Goal: Navigation & Orientation: Find specific page/section

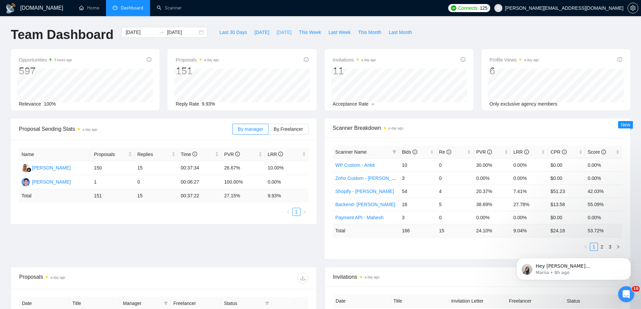
click at [277, 33] on span "[DATE]" at bounding box center [284, 32] width 15 height 7
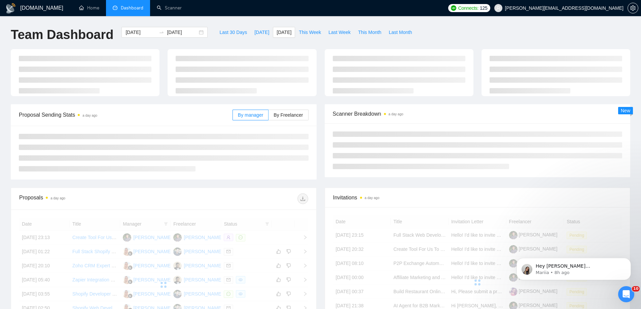
type input "[DATE]"
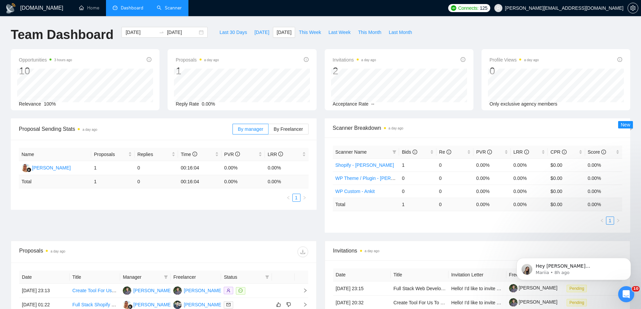
click at [180, 10] on link "Scanner" at bounding box center [169, 8] width 25 height 6
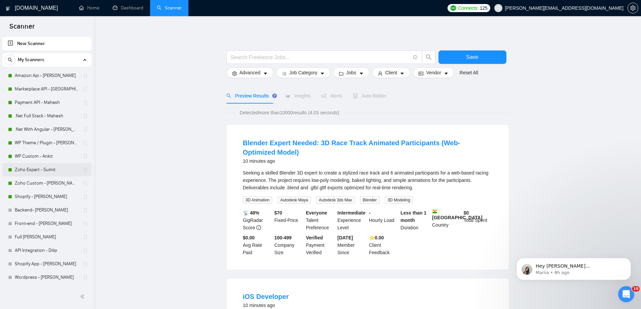
click at [30, 171] on link "Zoho Expert - Sumit" at bounding box center [47, 169] width 64 height 13
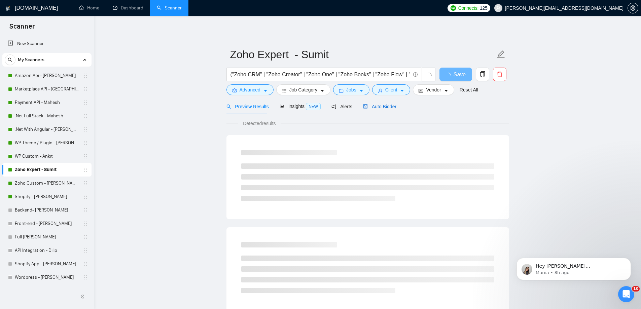
click at [379, 108] on span "Auto Bidder" at bounding box center [379, 106] width 33 height 5
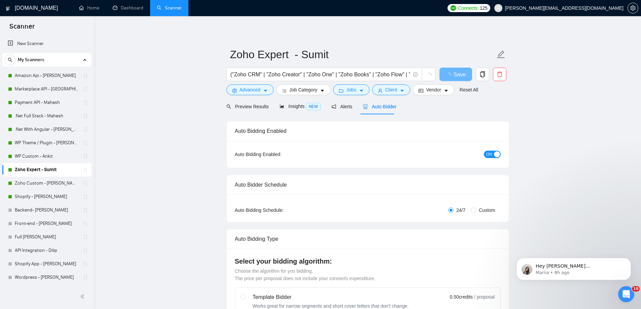
radio input "false"
radio input "true"
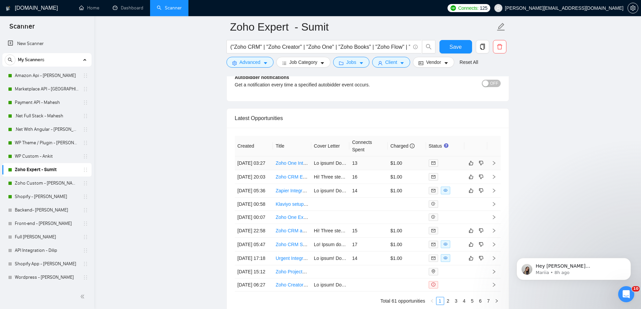
scroll to position [1716, 0]
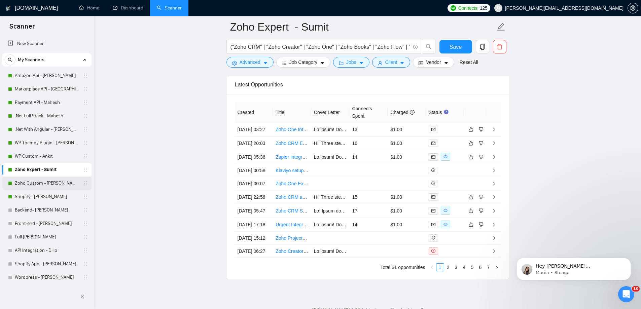
click at [47, 185] on link "Zoho Custom - [PERSON_NAME]" at bounding box center [47, 183] width 64 height 13
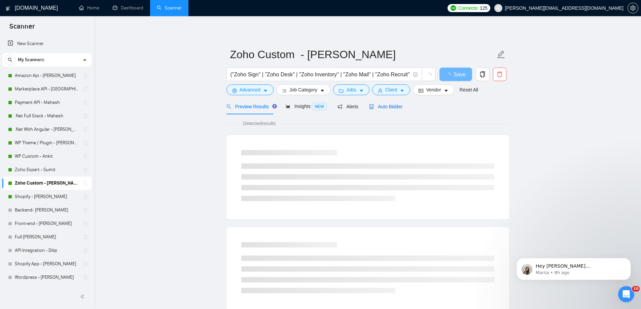
click at [392, 109] on span "Auto Bidder" at bounding box center [385, 106] width 33 height 5
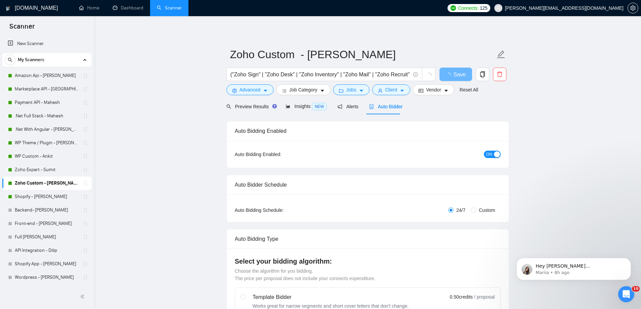
radio input "false"
radio input "true"
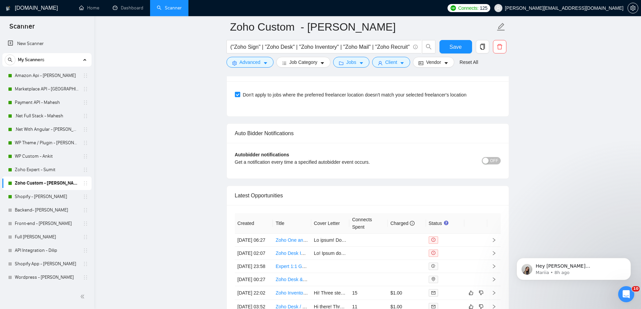
scroll to position [1615, 0]
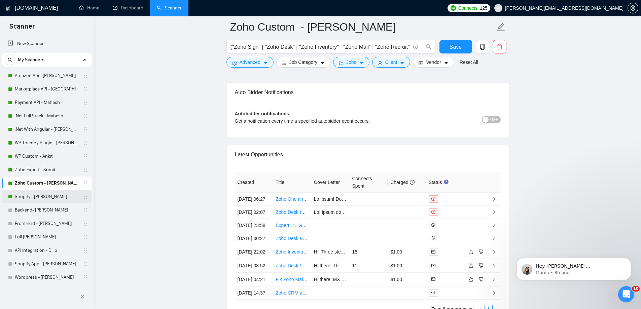
click at [42, 197] on link "Shopify - [PERSON_NAME]" at bounding box center [47, 196] width 64 height 13
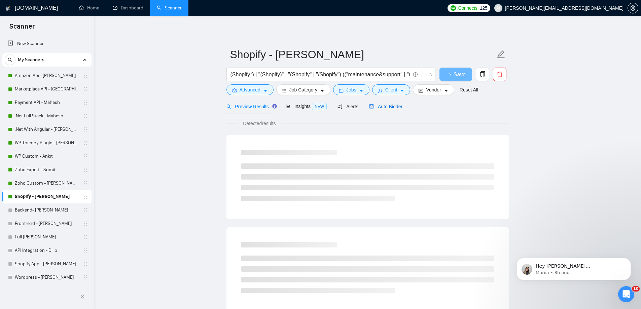
click at [383, 109] on span "Auto Bidder" at bounding box center [385, 106] width 33 height 5
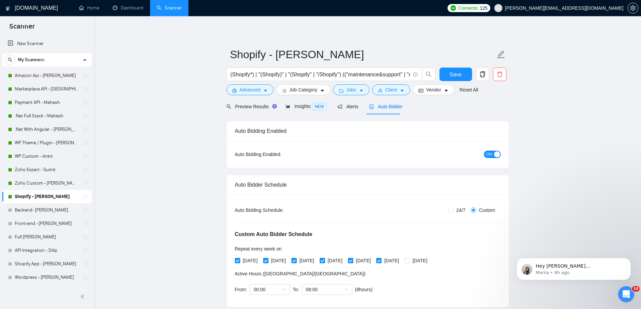
click at [388, 108] on span "Auto Bidder" at bounding box center [385, 106] width 33 height 5
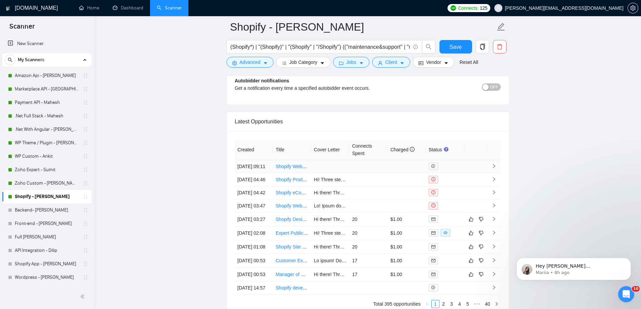
scroll to position [1682, 0]
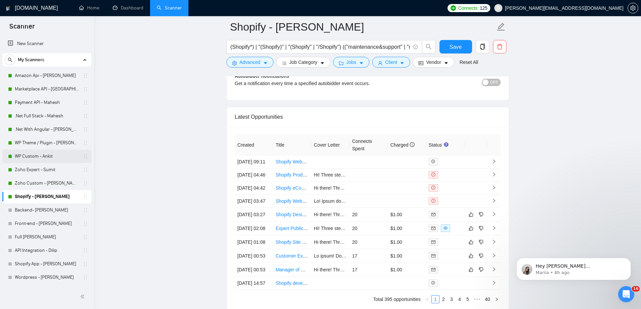
click at [34, 154] on link "WP Custom - Ankit" at bounding box center [47, 156] width 64 height 13
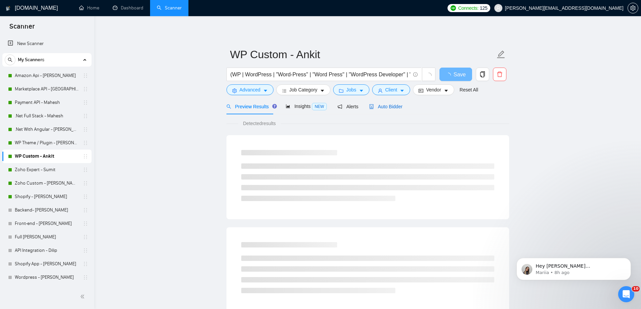
click at [383, 107] on span "Auto Bidder" at bounding box center [385, 106] width 33 height 5
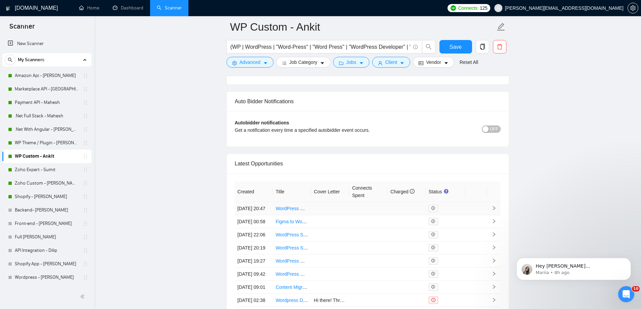
scroll to position [1649, 0]
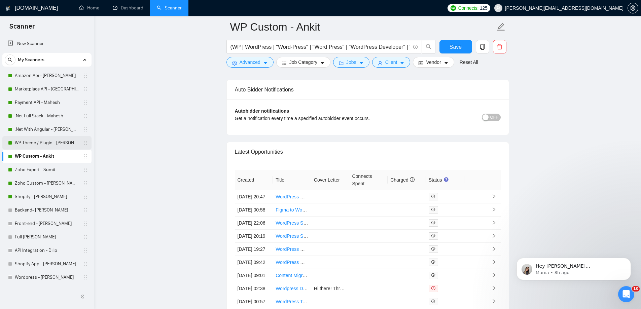
click at [58, 144] on link "WP Theme / Plugin - [PERSON_NAME]" at bounding box center [47, 142] width 64 height 13
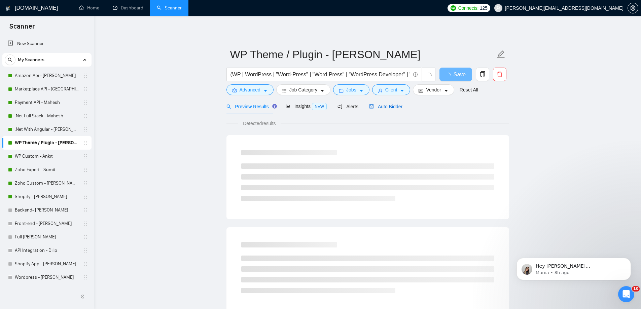
click at [395, 107] on span "Auto Bidder" at bounding box center [385, 106] width 33 height 5
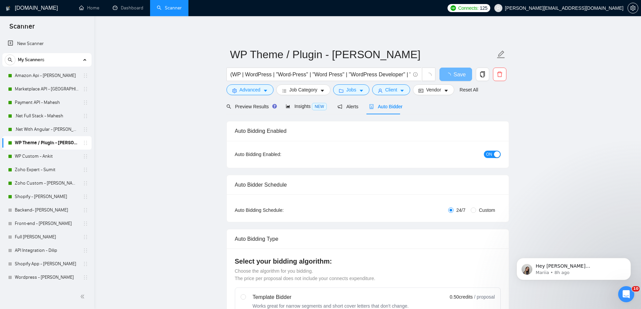
radio input "false"
radio input "true"
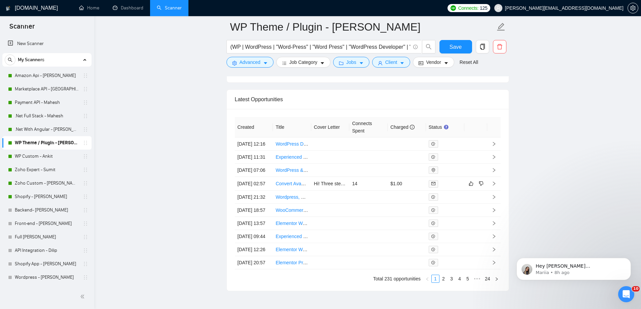
scroll to position [1750, 0]
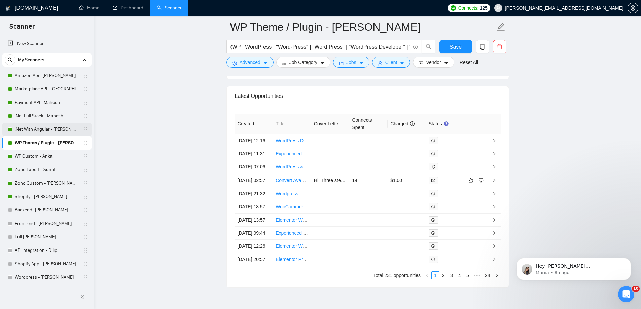
click at [50, 127] on link ".Net With Angular - [PERSON_NAME]" at bounding box center [47, 129] width 64 height 13
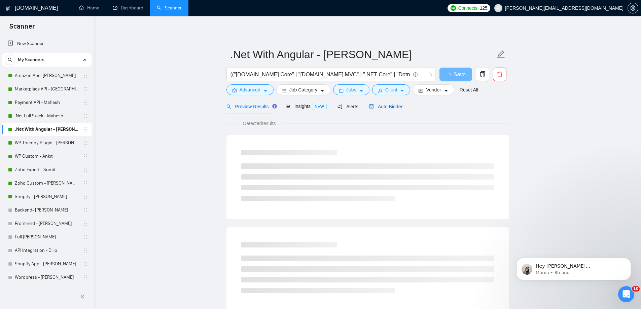
click at [394, 107] on span "Auto Bidder" at bounding box center [385, 106] width 33 height 5
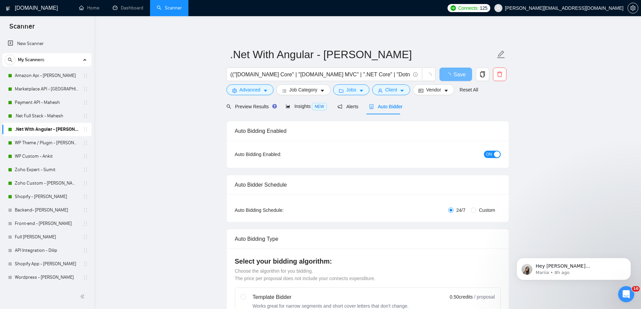
radio input "false"
radio input "true"
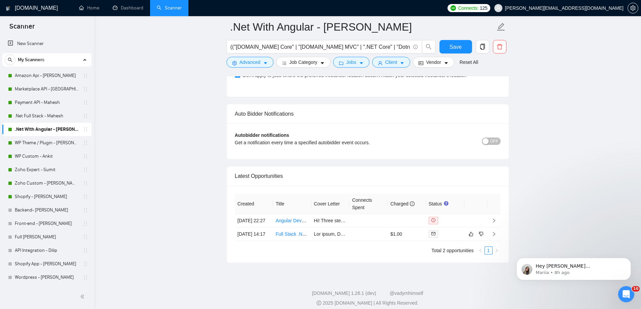
scroll to position [1631, 0]
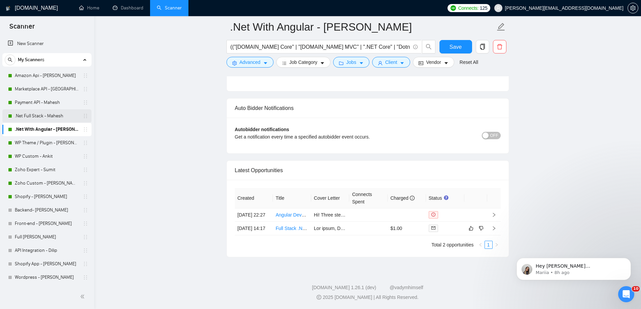
click at [37, 116] on link ".Net Full Stack - Mahesh" at bounding box center [47, 115] width 64 height 13
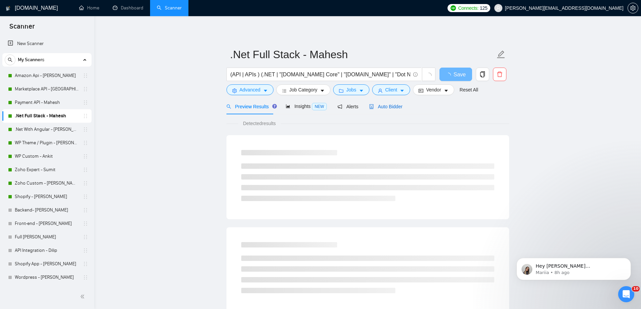
click at [378, 109] on span "Auto Bidder" at bounding box center [385, 106] width 33 height 5
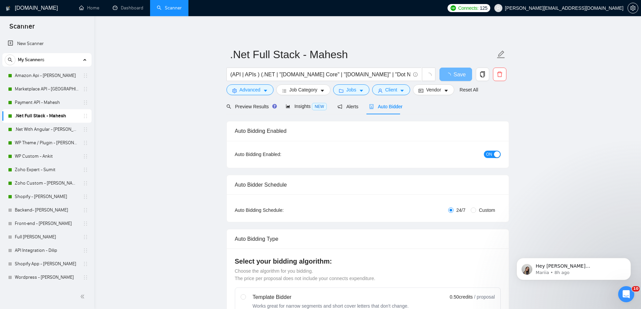
radio input "false"
radio input "true"
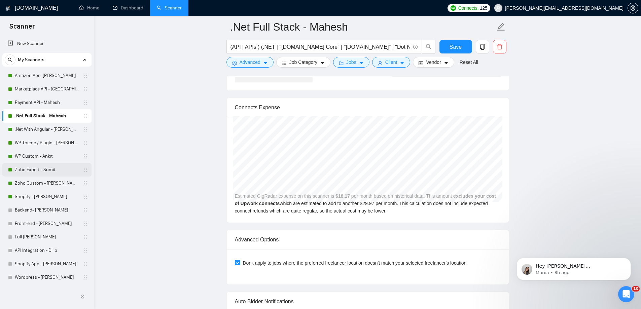
scroll to position [1447, 0]
click at [34, 108] on link "Payment API - Mahesh" at bounding box center [47, 102] width 64 height 13
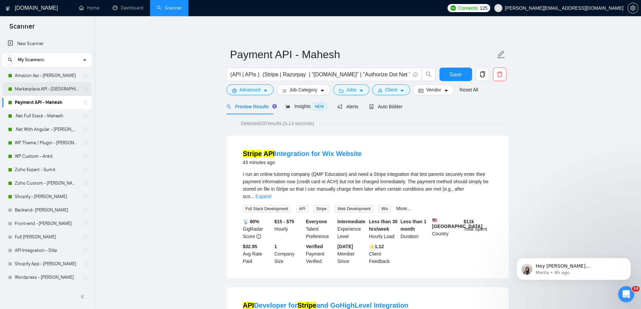
click at [48, 89] on link "Marketplace API - [GEOGRAPHIC_DATA]" at bounding box center [47, 88] width 64 height 13
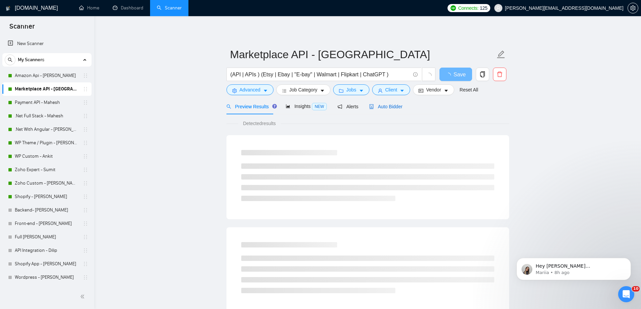
click at [377, 107] on span "Auto Bidder" at bounding box center [385, 106] width 33 height 5
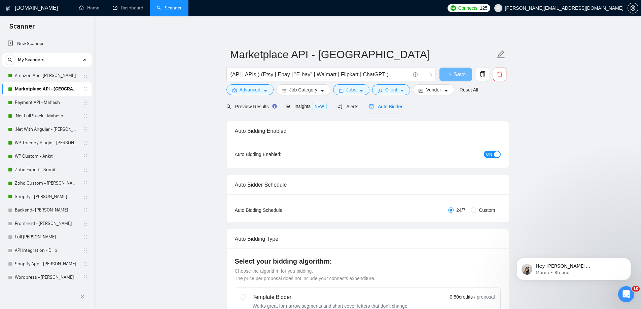
radio input "false"
radio input "true"
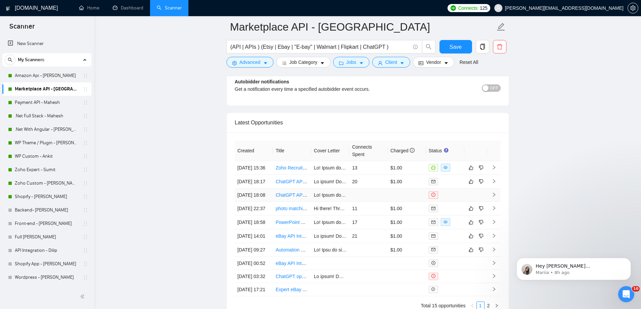
scroll to position [1682, 0]
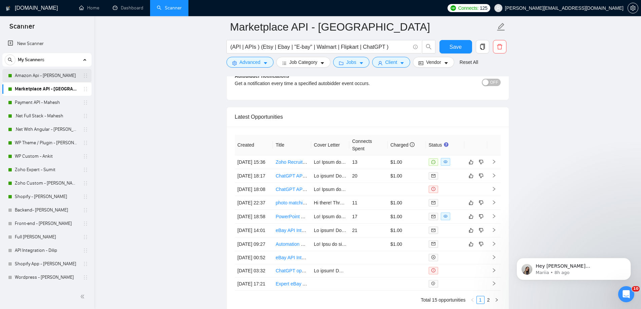
click at [40, 72] on link "Amazon Api - [PERSON_NAME]" at bounding box center [47, 75] width 64 height 13
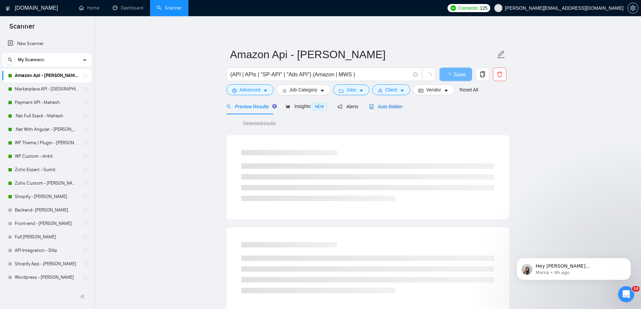
click at [395, 110] on div "Auto Bidder" at bounding box center [385, 106] width 33 height 7
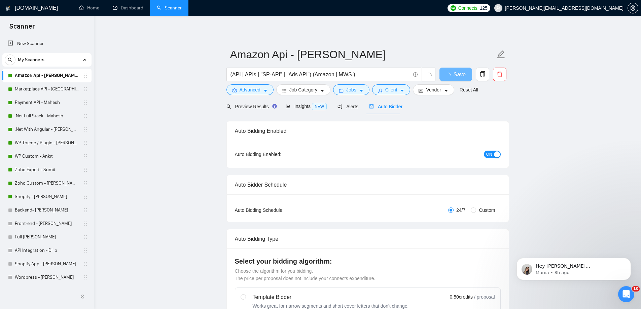
radio input "false"
radio input "true"
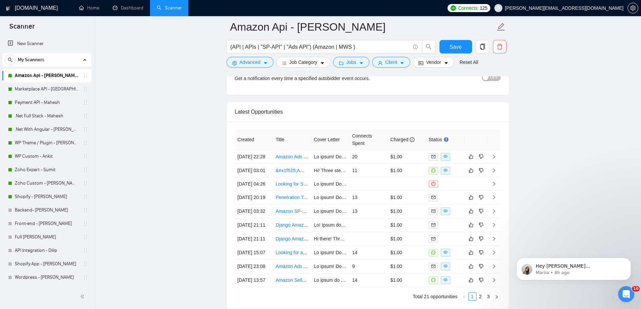
scroll to position [1750, 0]
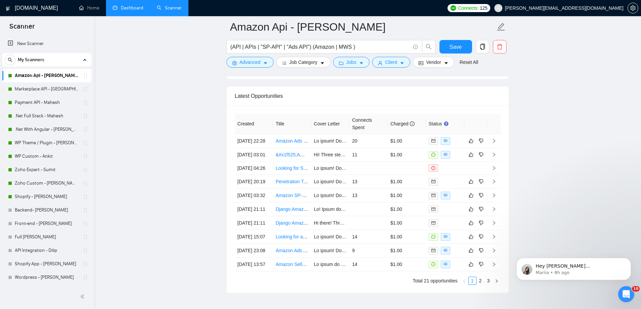
click at [136, 11] on link "Dashboard" at bounding box center [128, 8] width 31 height 6
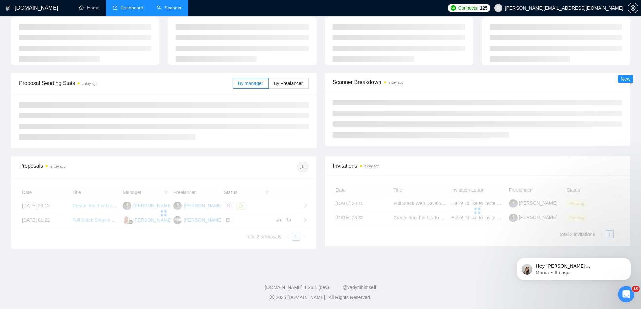
scroll to position [32, 0]
